Goal: Task Accomplishment & Management: Complete application form

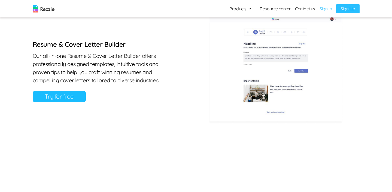
scroll to position [287, 0]
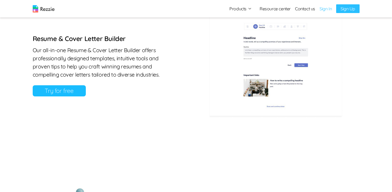
click at [58, 96] on link "Try for free" at bounding box center [59, 90] width 53 height 11
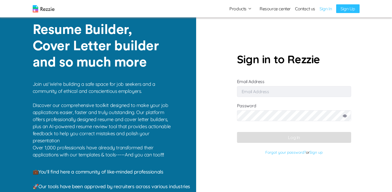
click at [272, 96] on input "Email Address" at bounding box center [294, 91] width 114 height 11
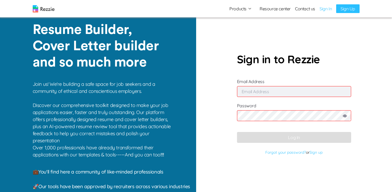
click at [258, 92] on input "Email Address" at bounding box center [294, 91] width 114 height 11
click at [226, 90] on section "Sign in to Rezzie Email Address Password Log In Forgot your password? or Sign up" at bounding box center [294, 96] width 196 height 192
click at [201, 94] on section "Sign in to Rezzie Email Address Password Log In Forgot your password? or Sign up" at bounding box center [294, 96] width 196 height 192
click at [226, 100] on section "Sign in to Rezzie Email Address Password Log In Forgot your password? or Sign up" at bounding box center [294, 96] width 196 height 192
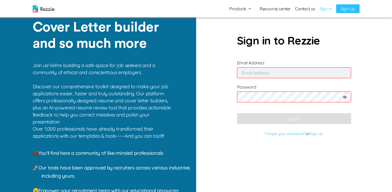
scroll to position [21, 0]
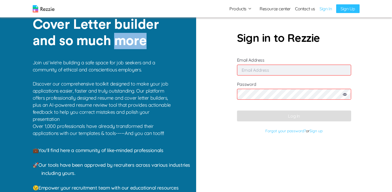
drag, startPoint x: 146, startPoint y: 42, endPoint x: 119, endPoint y: 44, distance: 26.7
click at [119, 44] on p "Resume Builder, Cover Letter builder and so much more" at bounding box center [101, 24] width 136 height 49
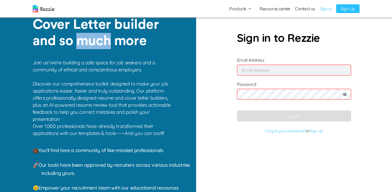
drag, startPoint x: 112, startPoint y: 44, endPoint x: 80, endPoint y: 45, distance: 31.3
click at [80, 45] on p "Resume Builder, Cover Letter builder and so much more" at bounding box center [101, 24] width 136 height 49
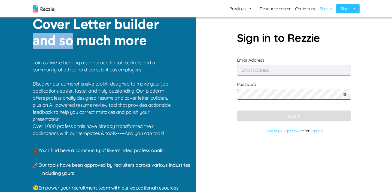
drag, startPoint x: 71, startPoint y: 44, endPoint x: 36, endPoint y: 43, distance: 35.1
click at [36, 43] on p "Resume Builder, Cover Letter builder and so much more" at bounding box center [101, 24] width 136 height 49
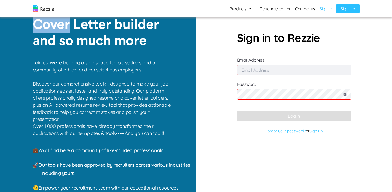
drag, startPoint x: 33, startPoint y: 26, endPoint x: 70, endPoint y: 25, distance: 37.3
click at [70, 25] on p "Resume Builder, Cover Letter builder and so much more" at bounding box center [101, 24] width 136 height 49
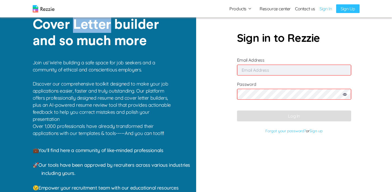
drag, startPoint x: 74, startPoint y: 25, endPoint x: 109, endPoint y: 25, distance: 34.8
click at [109, 25] on p "Resume Builder, Cover Letter builder and so much more" at bounding box center [101, 24] width 136 height 49
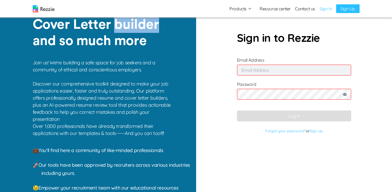
drag, startPoint x: 115, startPoint y: 24, endPoint x: 158, endPoint y: 26, distance: 42.8
click at [158, 26] on p "Resume Builder, Cover Letter builder and so much more" at bounding box center [101, 24] width 136 height 49
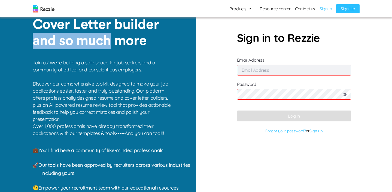
drag, startPoint x: 34, startPoint y: 43, endPoint x: 110, endPoint y: 42, distance: 76.7
click at [110, 42] on p "Resume Builder, Cover Letter builder and so much more" at bounding box center [101, 24] width 136 height 49
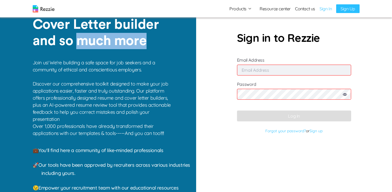
drag, startPoint x: 146, startPoint y: 43, endPoint x: 76, endPoint y: 48, distance: 70.1
click at [76, 48] on p "Resume Builder, Cover Letter builder and so much more" at bounding box center [101, 24] width 136 height 49
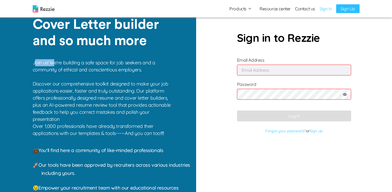
drag, startPoint x: 34, startPoint y: 64, endPoint x: 53, endPoint y: 64, distance: 18.8
click at [53, 64] on p "Join us! We're building a safe space for job seekers and a community of ethical…" at bounding box center [104, 91] width 142 height 64
click at [33, 64] on p "Join us! We're building a safe space for job seekers and a community of ethical…" at bounding box center [104, 91] width 142 height 64
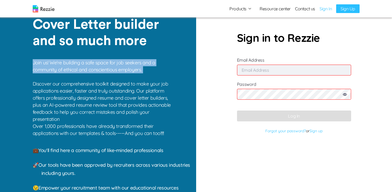
drag, startPoint x: 32, startPoint y: 64, endPoint x: 81, endPoint y: 76, distance: 50.2
click at [81, 76] on p "Join us! We're building a safe space for job seekers and a community of ethical…" at bounding box center [104, 91] width 142 height 64
